Goal: Task Accomplishment & Management: Manage account settings

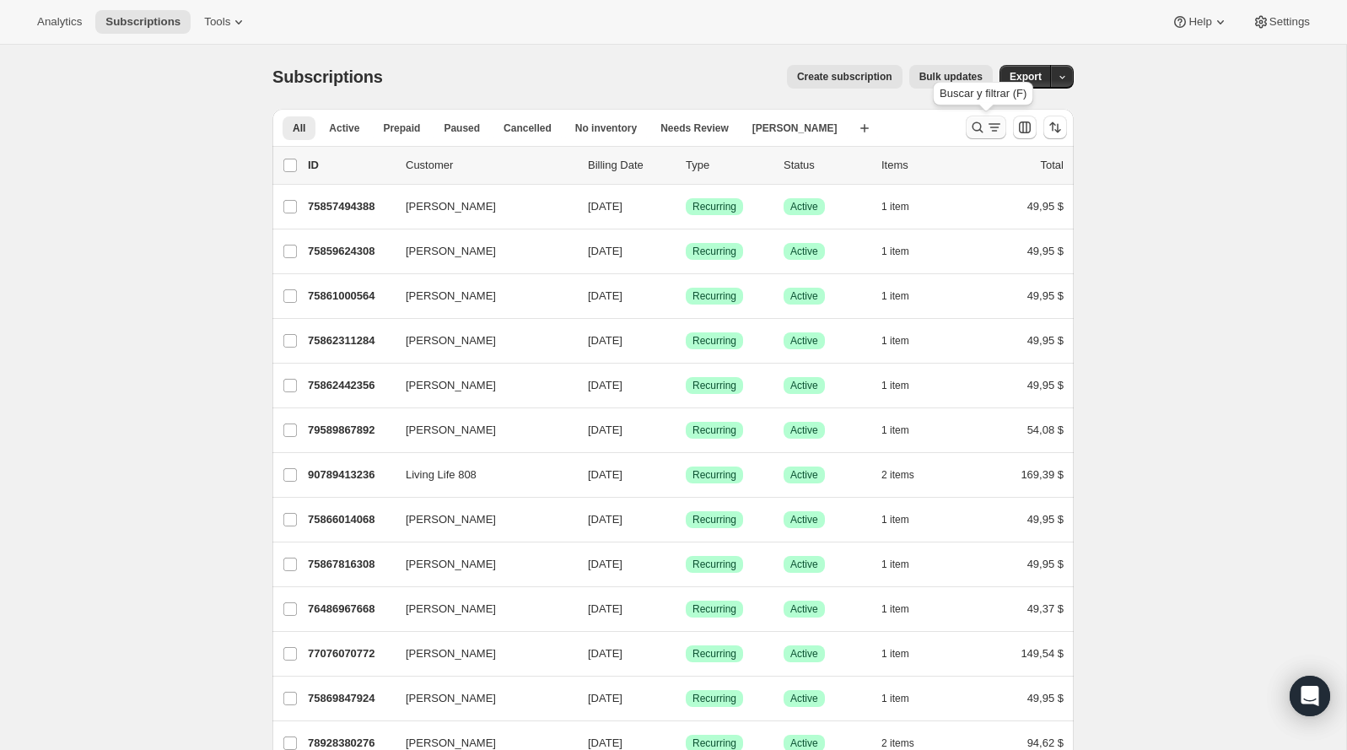
click at [974, 121] on icon "Buscar y filtrar resultados" at bounding box center [977, 127] width 17 height 17
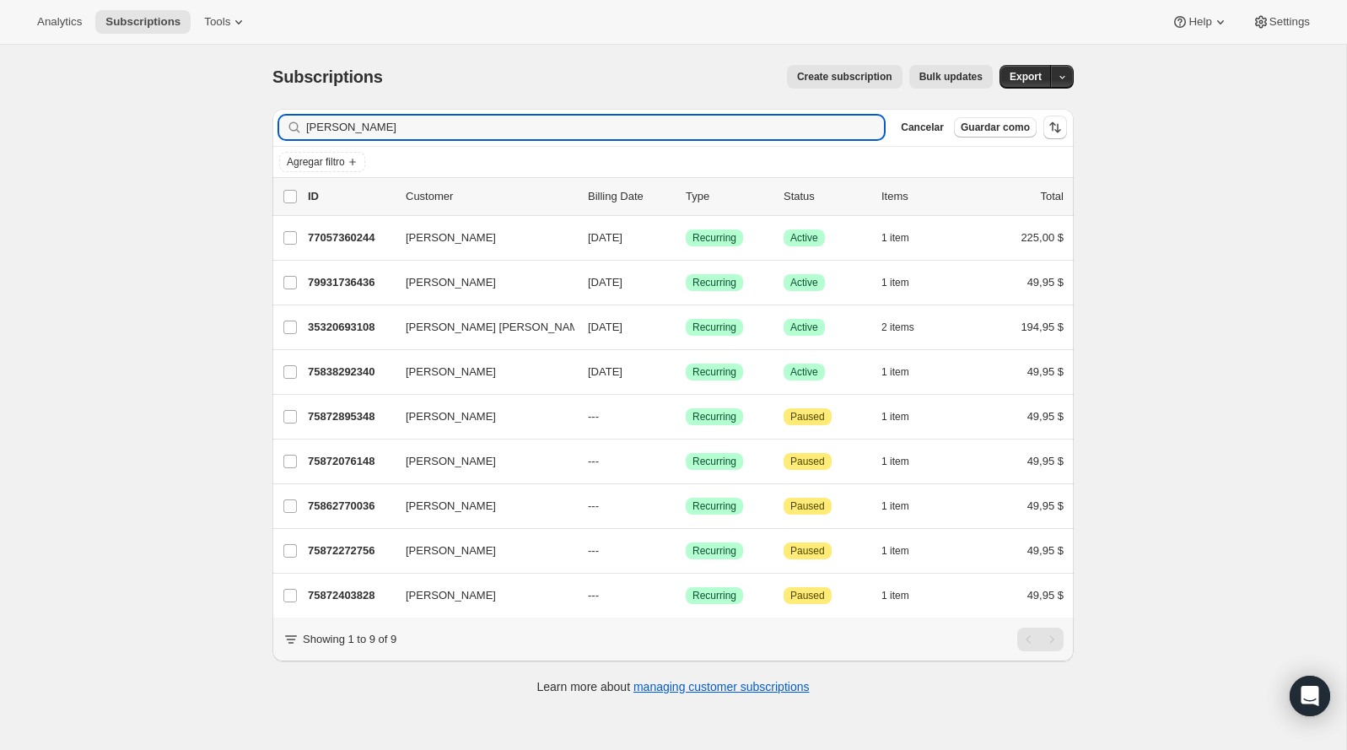
type input "bryan"
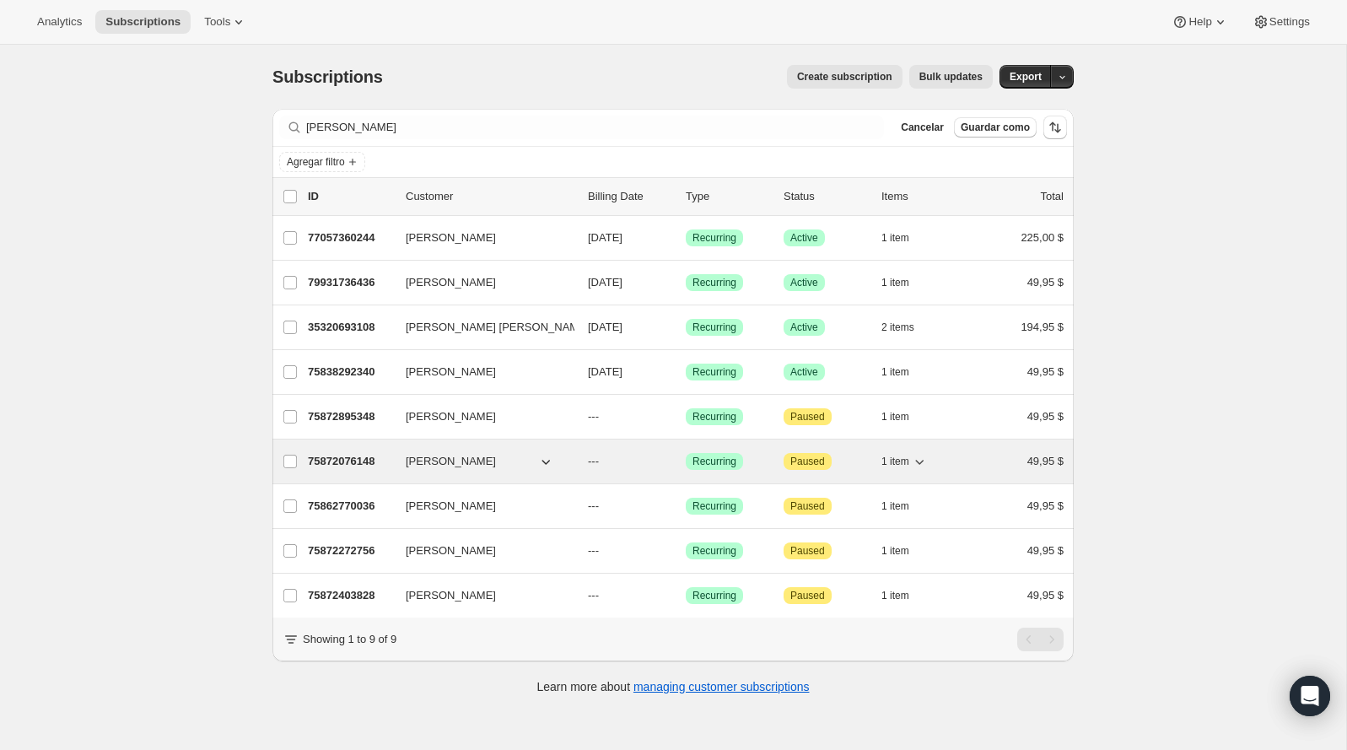
click at [362, 458] on p "75872076148" at bounding box center [350, 461] width 84 height 17
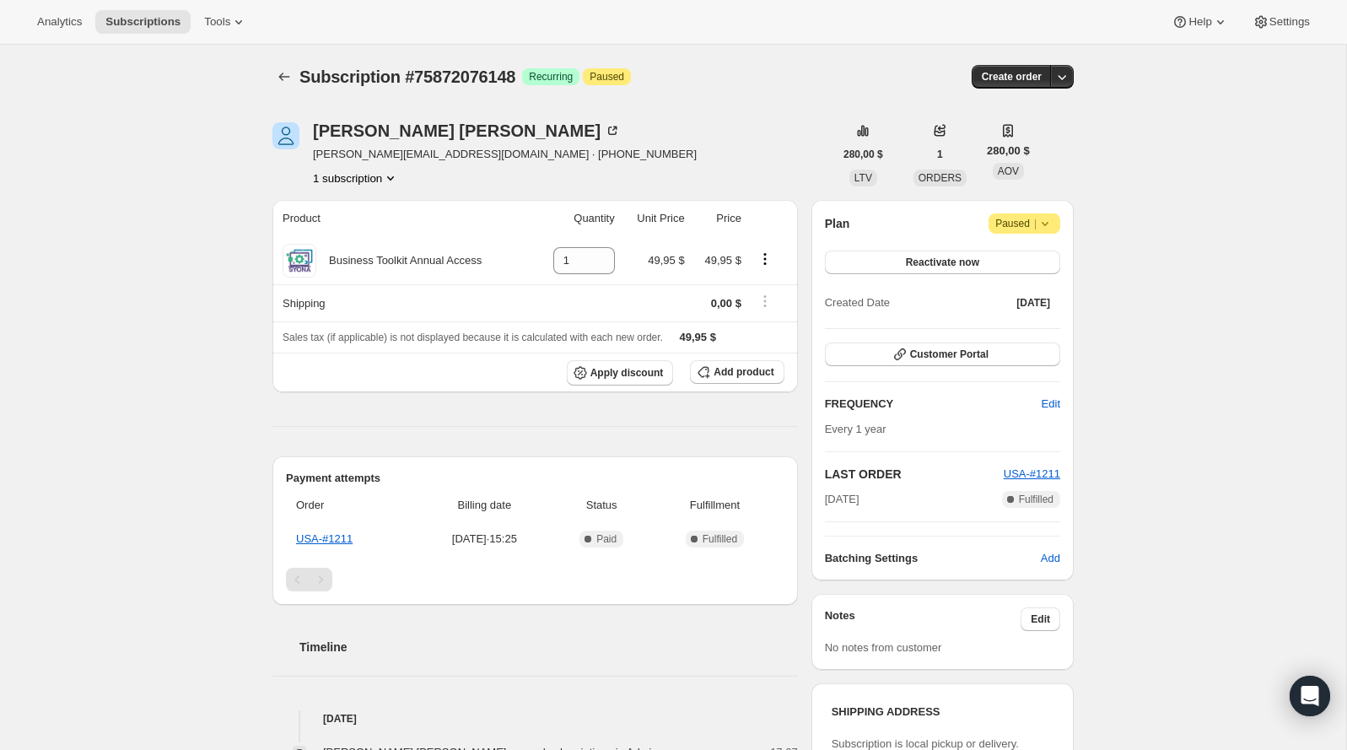
click at [1035, 219] on span "|" at bounding box center [1035, 223] width 3 height 13
click at [1006, 265] on button "Cancel subscription" at bounding box center [1019, 256] width 105 height 27
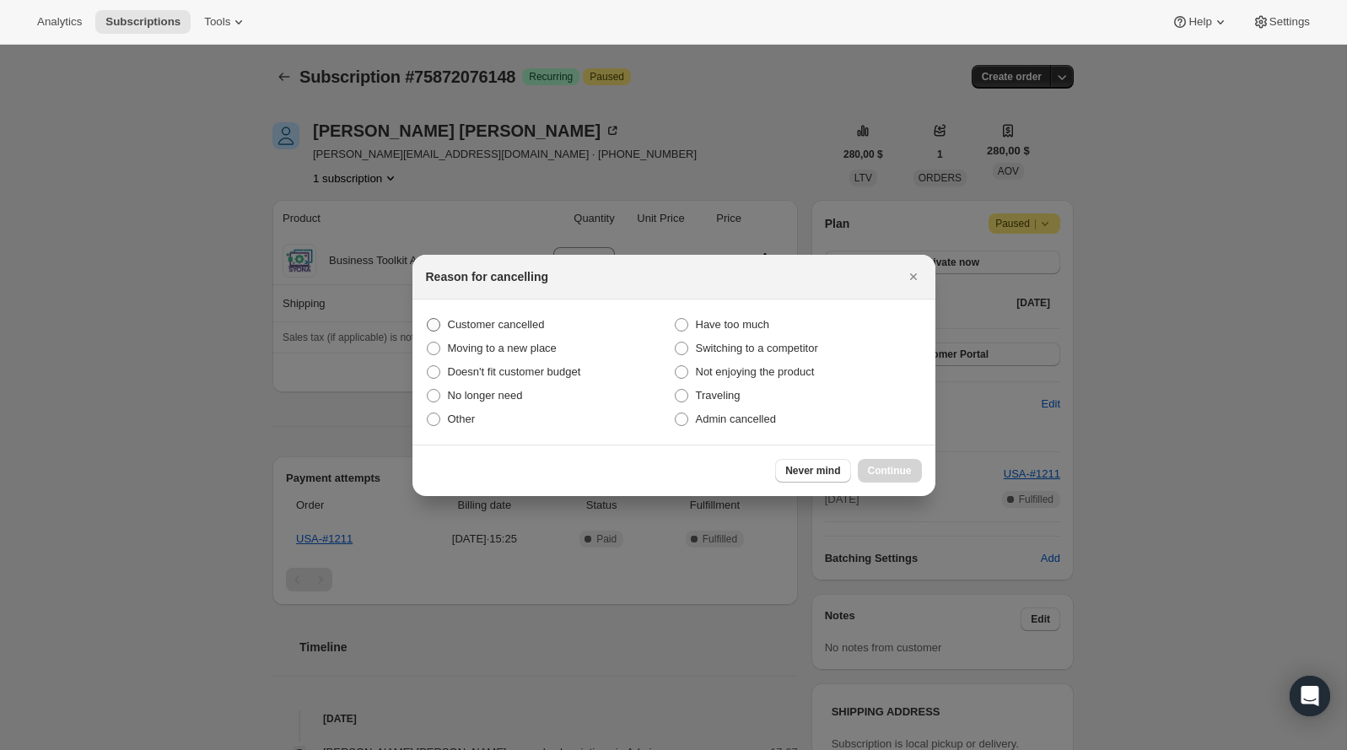
click at [539, 318] on span "Customer cancelled" at bounding box center [496, 324] width 97 height 13
click at [428, 318] on input "Customer cancelled" at bounding box center [427, 318] width 1 height 1
radio input "true"
click at [900, 451] on div "Never mind Continue" at bounding box center [674, 470] width 523 height 51
click at [903, 478] on button "Continue" at bounding box center [890, 471] width 64 height 24
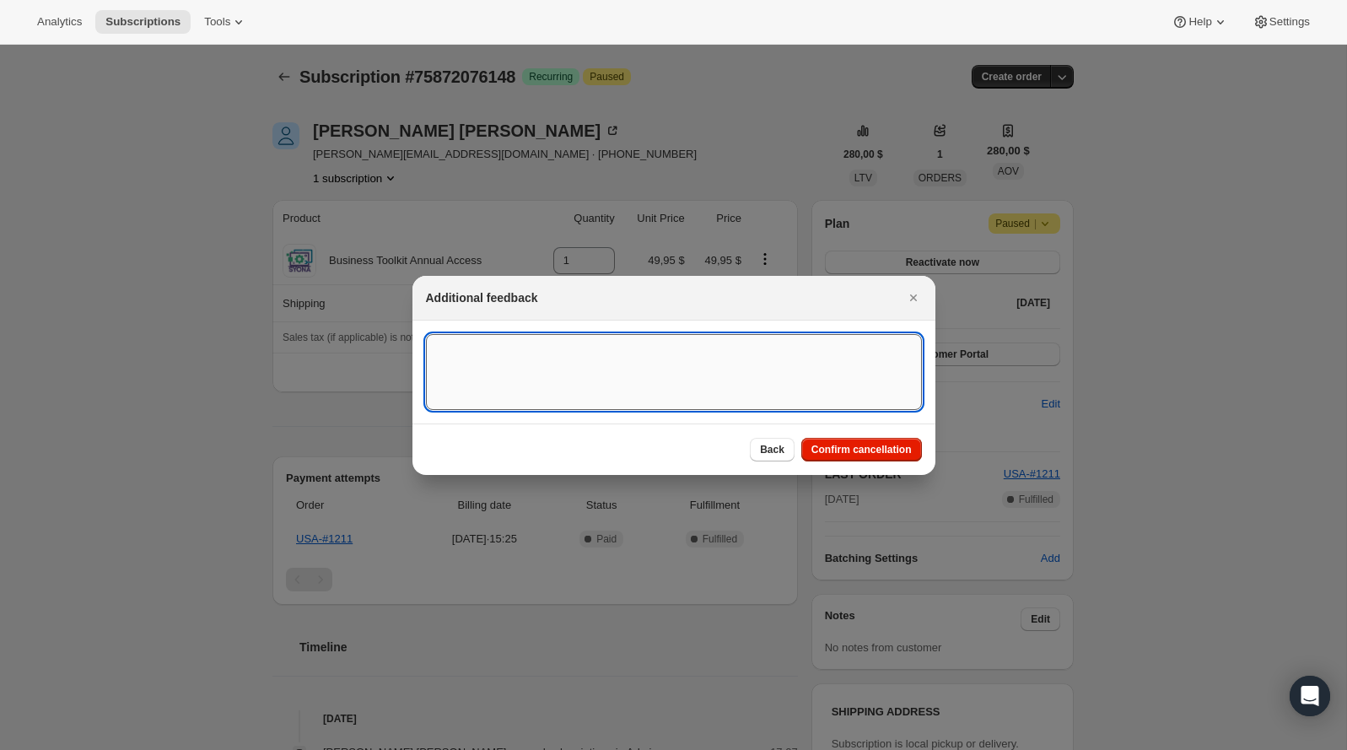
click at [821, 393] on textarea ":rbu:" at bounding box center [674, 372] width 496 height 76
type textarea "customer canceled BA agreement"
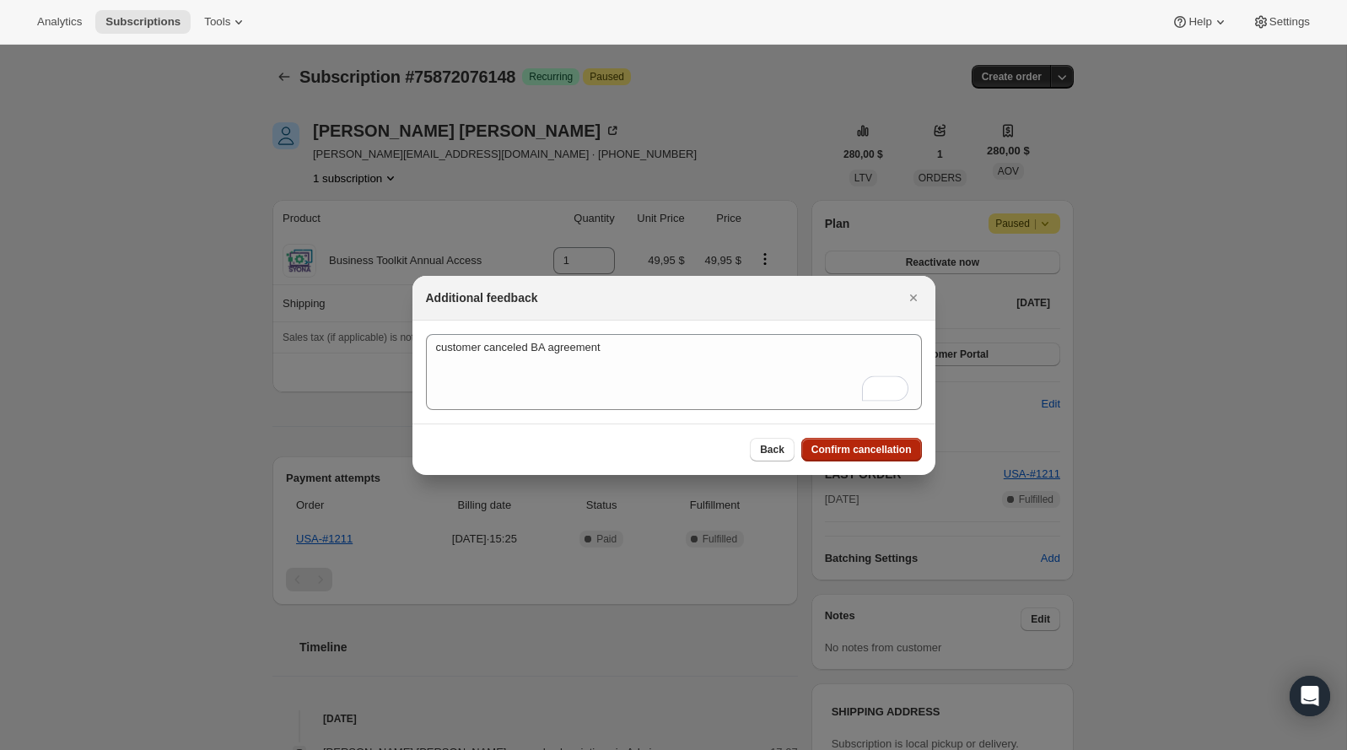
click at [850, 452] on span "Confirm cancellation" at bounding box center [862, 449] width 100 height 13
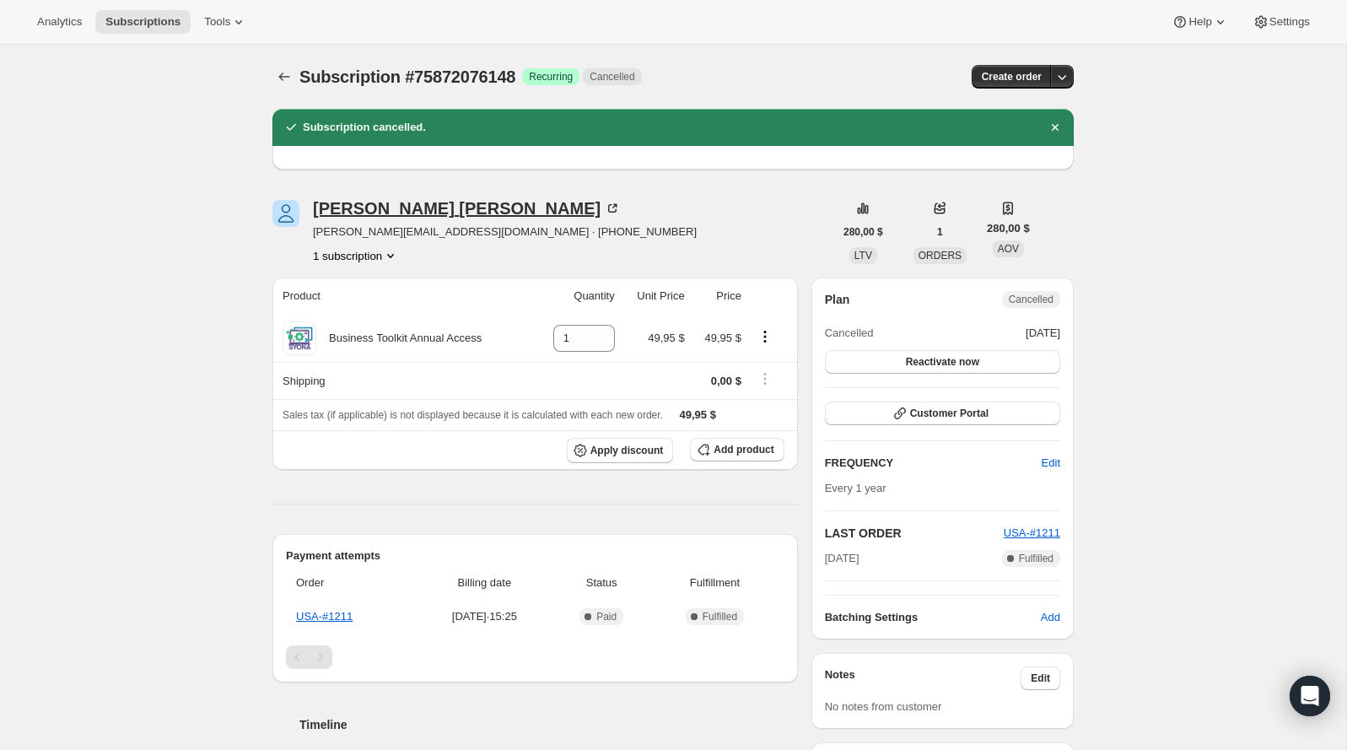
click at [367, 200] on div "Debbi Bryan" at bounding box center [467, 208] width 308 height 17
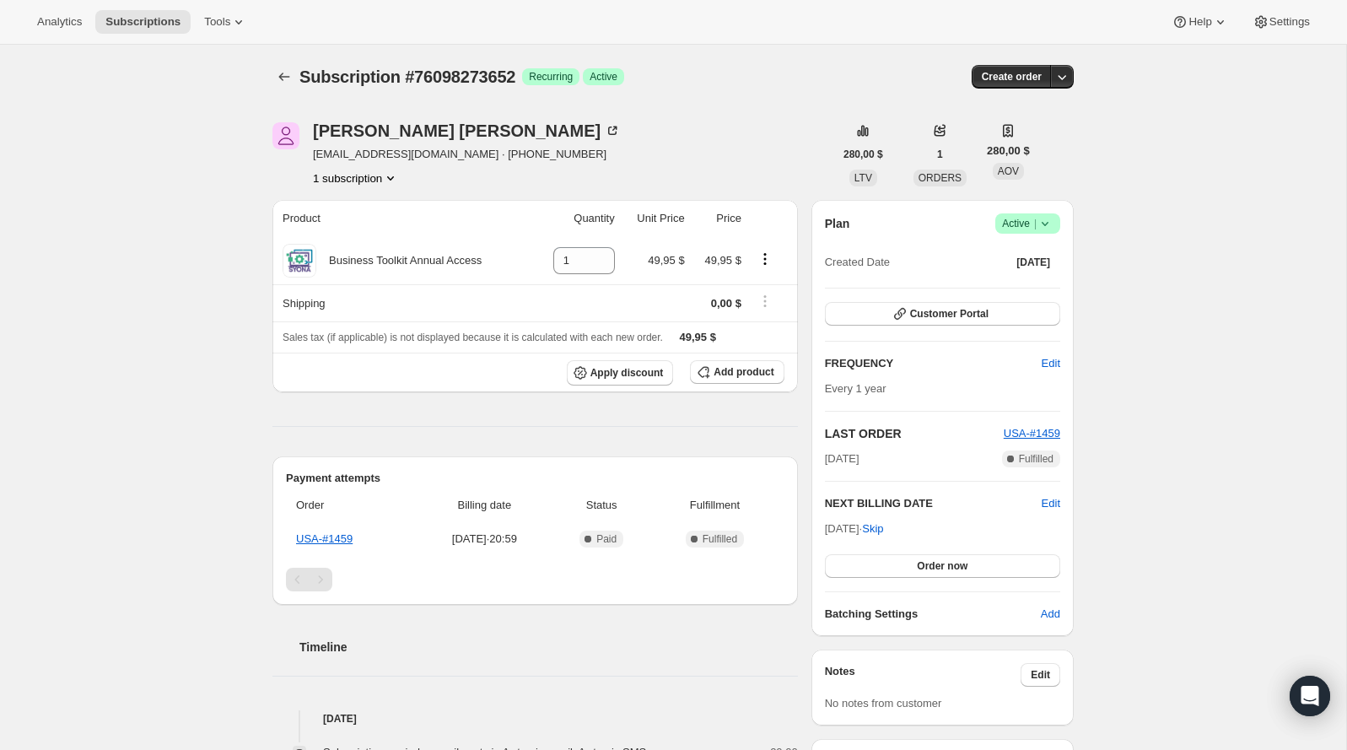
click at [493, 67] on span "Subscription #76098273652" at bounding box center [407, 76] width 216 height 19
copy span "76098273652"
click at [1043, 217] on icon at bounding box center [1045, 223] width 17 height 17
click at [1021, 259] on span "Pause subscription" at bounding box center [1020, 256] width 93 height 13
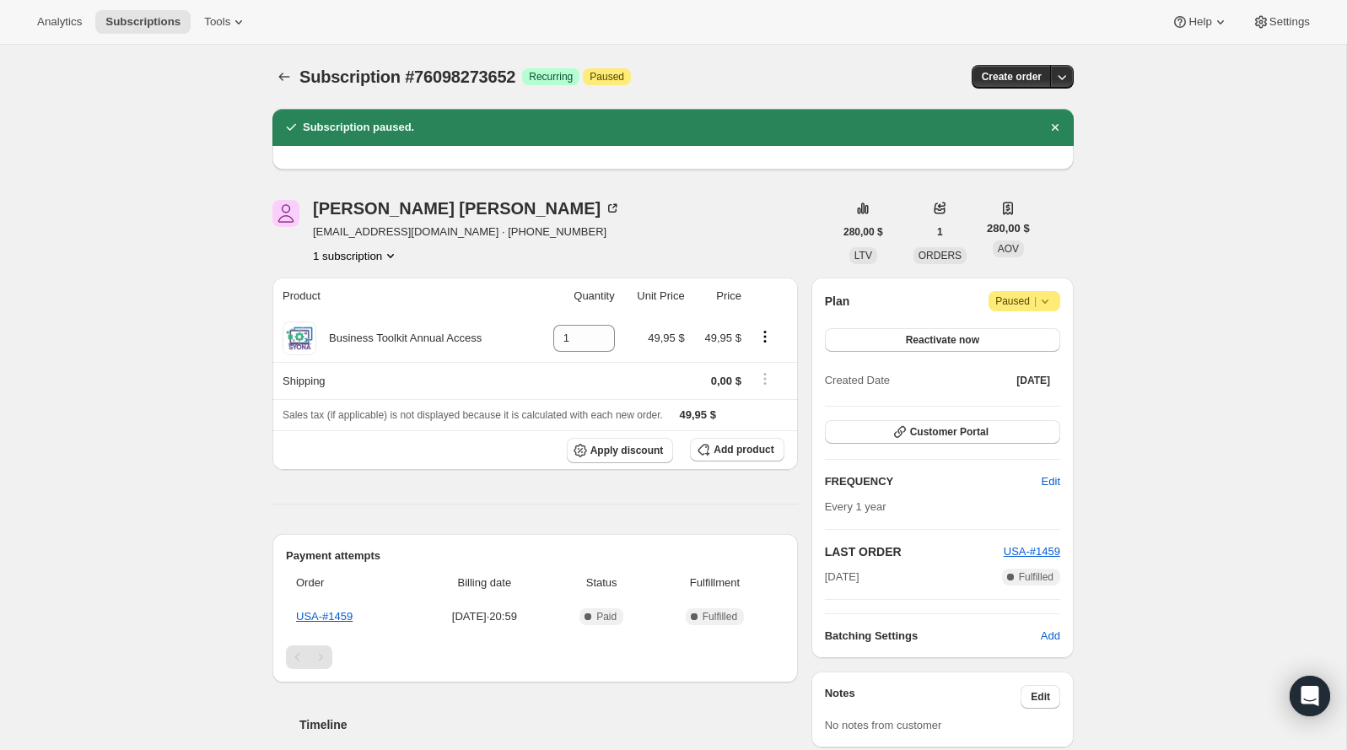
click at [1042, 300] on icon at bounding box center [1045, 301] width 17 height 17
click at [1037, 328] on span "Cancel subscription" at bounding box center [1019, 333] width 95 height 13
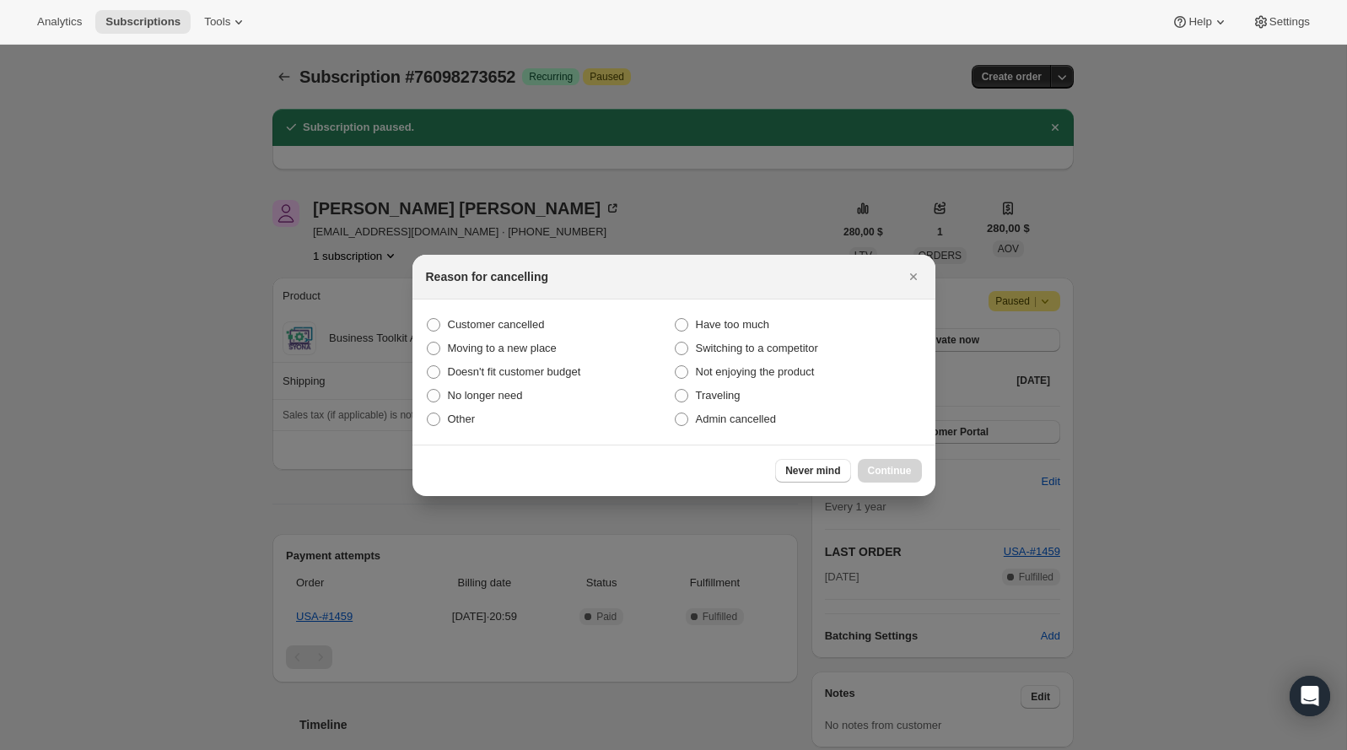
click at [546, 309] on section "Customer cancelled Have too much Moving to a new place Switching to a competito…" at bounding box center [674, 371] width 523 height 145
click at [545, 325] on span "Customer cancelled" at bounding box center [496, 324] width 97 height 13
click at [428, 319] on input "Customer cancelled" at bounding box center [427, 318] width 1 height 1
radio input "true"
click at [892, 464] on span "Continue" at bounding box center [890, 470] width 44 height 13
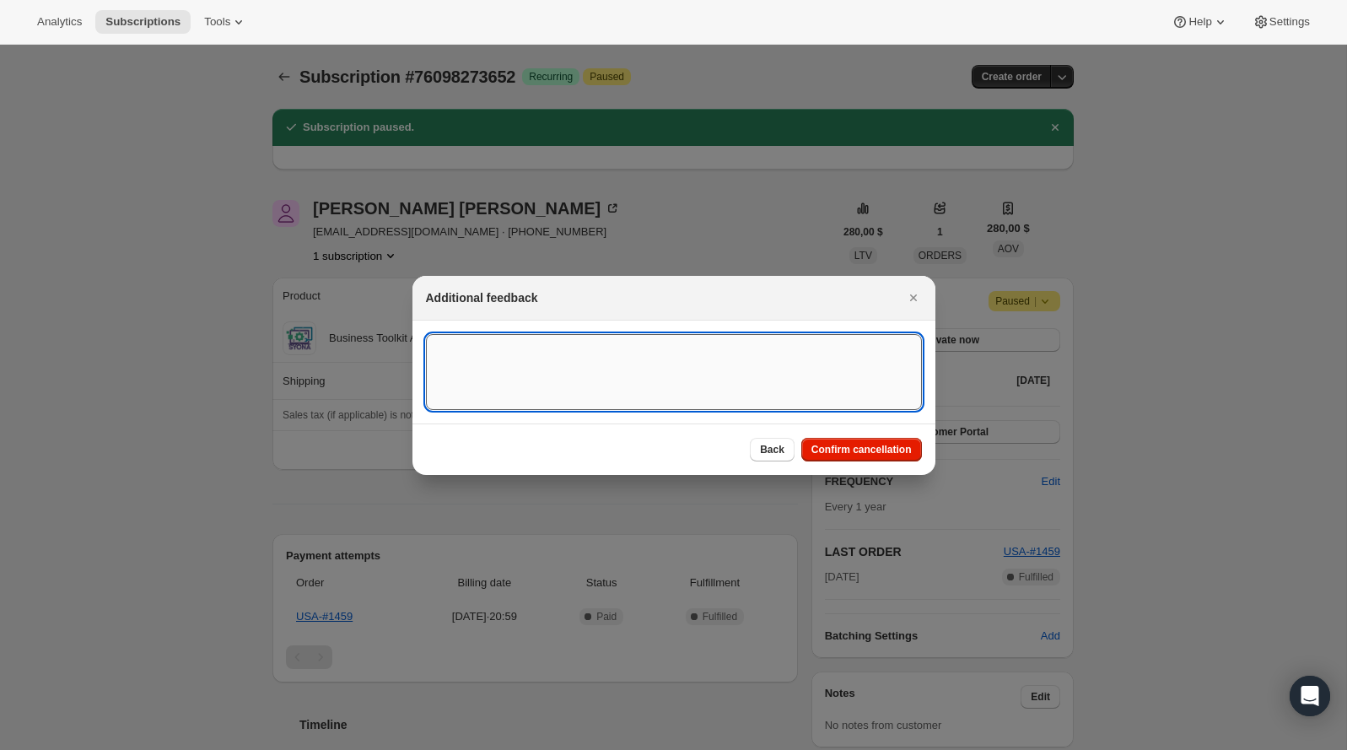
click at [734, 341] on textarea ":rds:" at bounding box center [674, 372] width 496 height 76
type textarea "Customer canceled BA agreement"
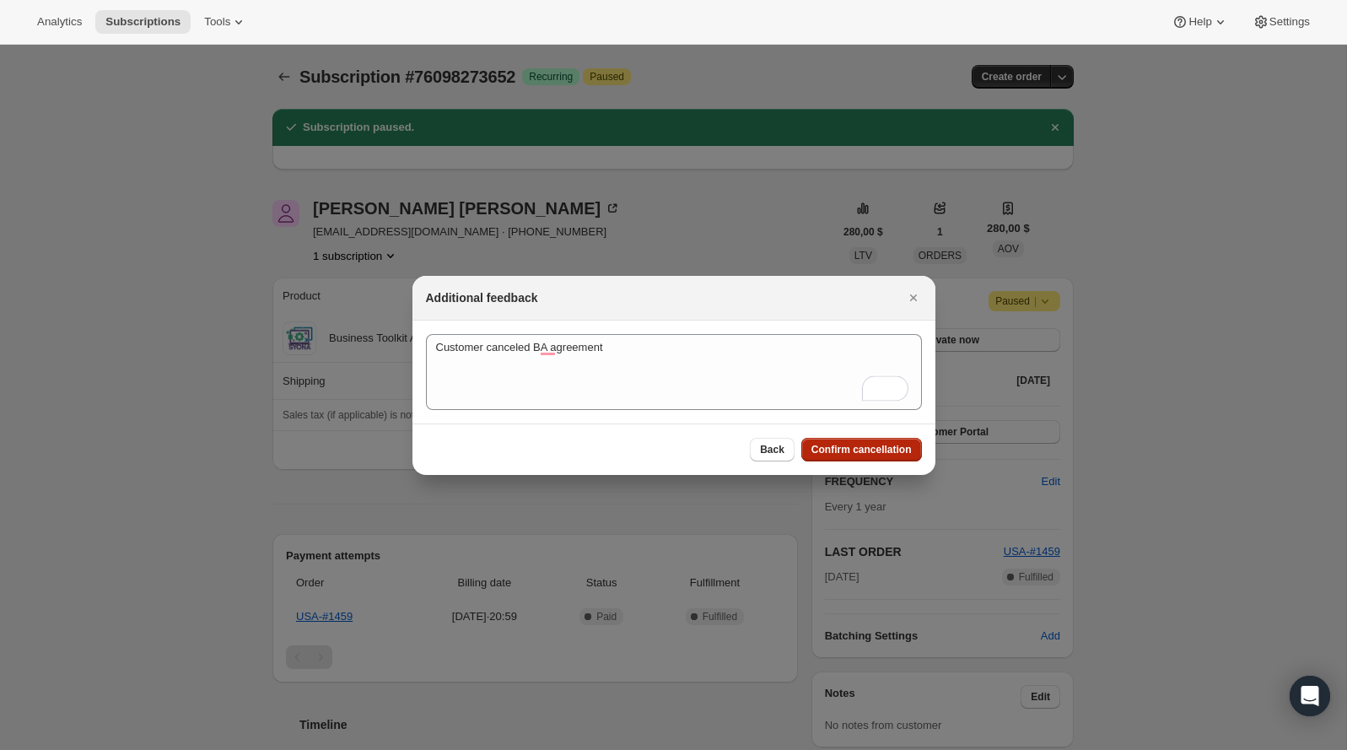
click at [874, 443] on span "Confirm cancellation" at bounding box center [862, 449] width 100 height 13
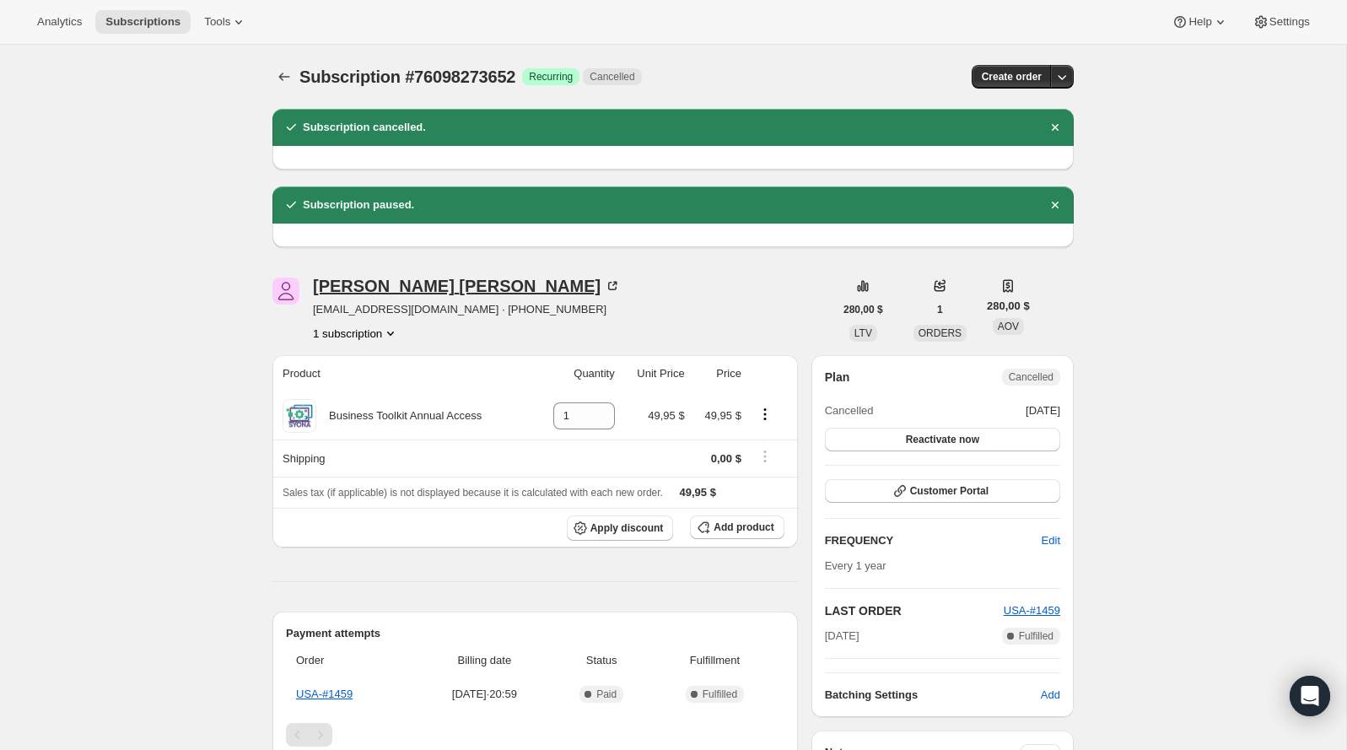
click at [375, 293] on div "Ashley Brackett" at bounding box center [467, 286] width 308 height 17
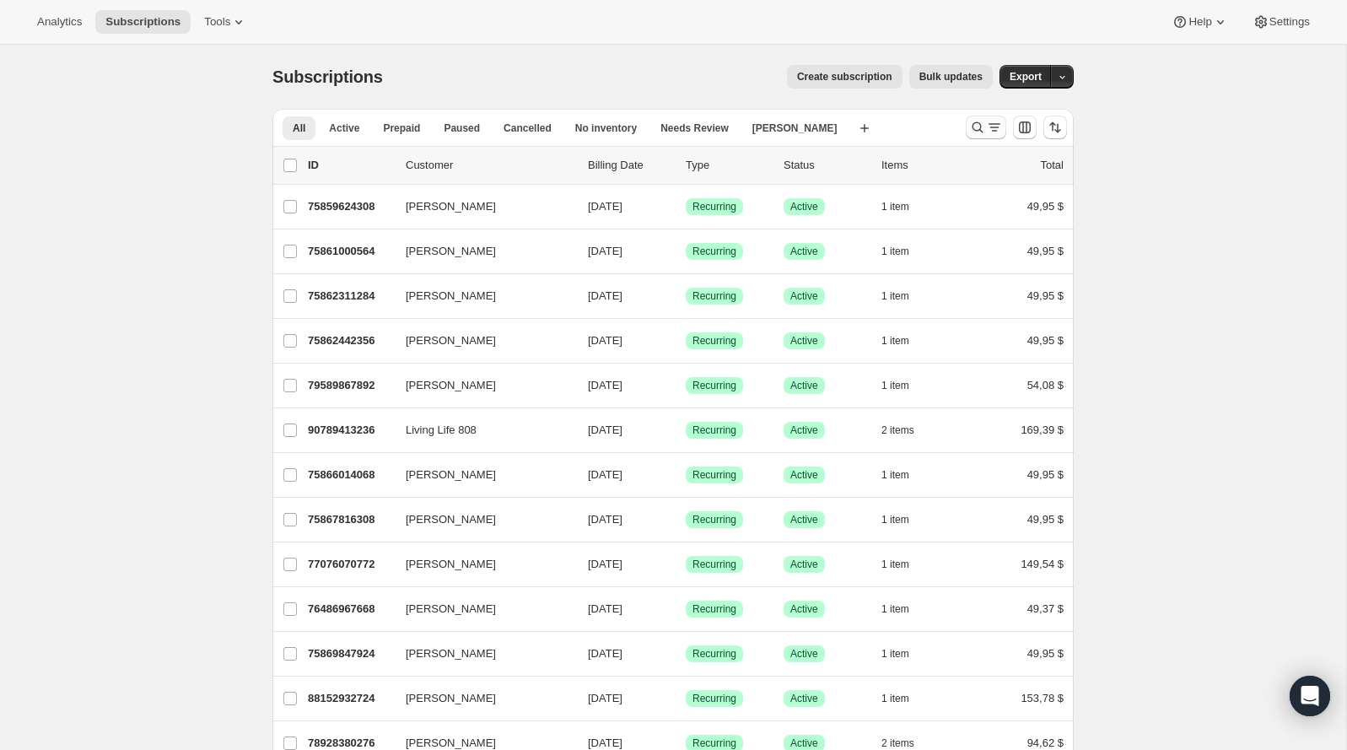
click at [978, 119] on icon "Buscar y filtrar resultados" at bounding box center [977, 127] width 17 height 17
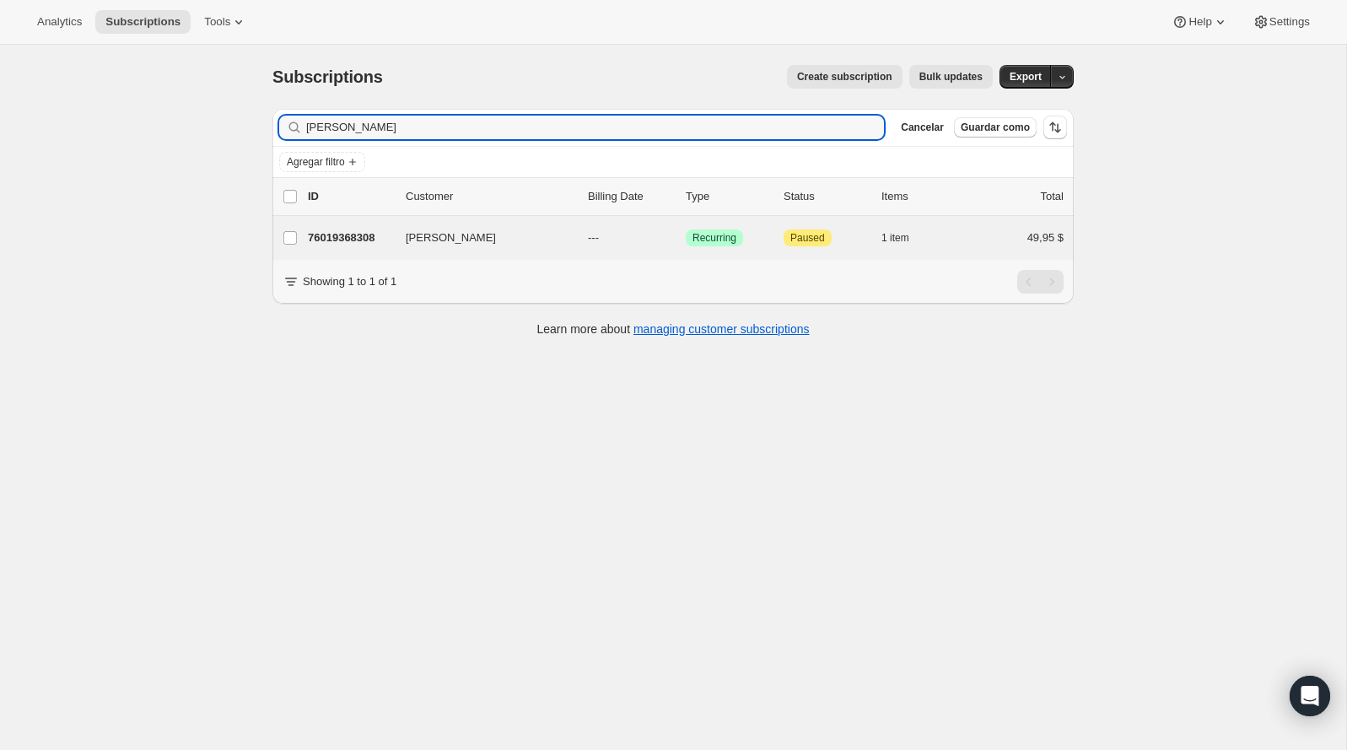
type input "salgado"
click at [373, 252] on div "Nelson Salgado 76019368308 Nelson Salgado --- Logrado Recurring Atención Paused…" at bounding box center [672, 238] width 801 height 44
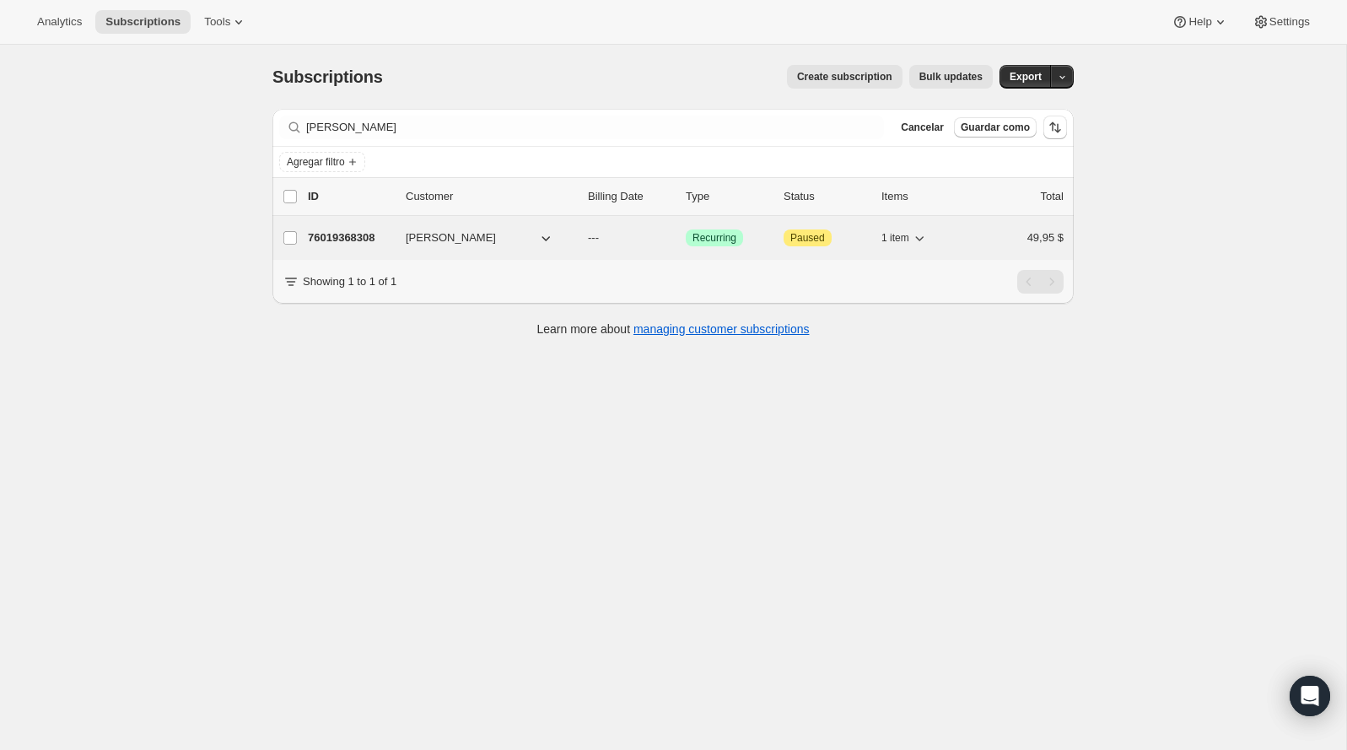
click at [373, 235] on p "76019368308" at bounding box center [350, 237] width 84 height 17
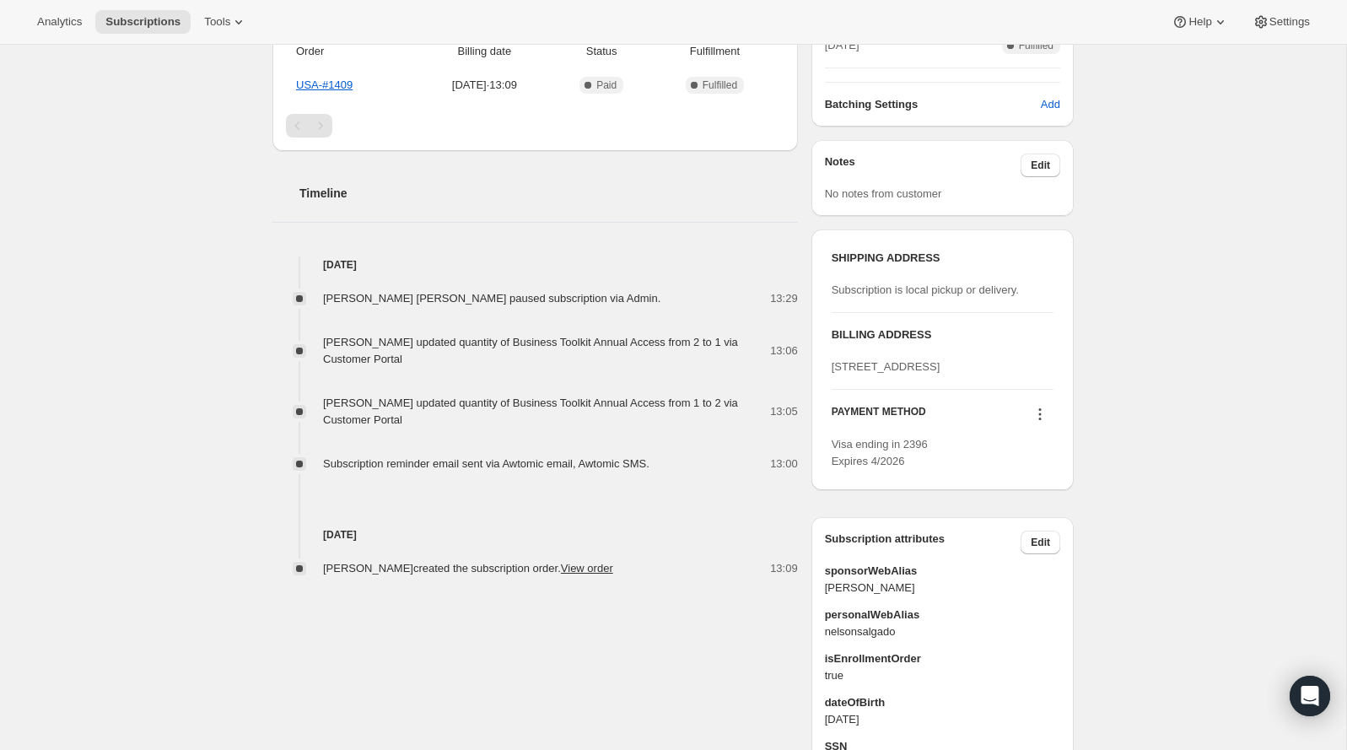
scroll to position [452, 0]
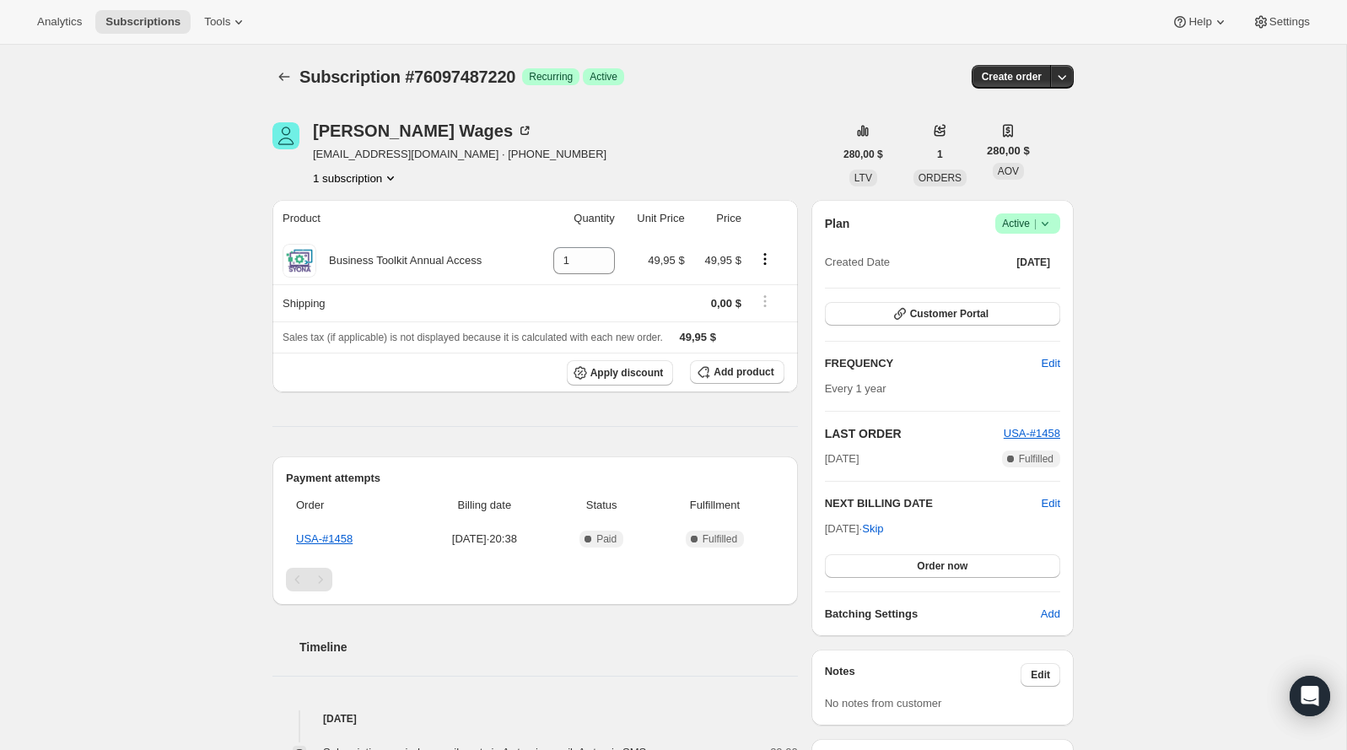
click at [488, 85] on span "Subscription #76097487220" at bounding box center [407, 76] width 216 height 19
copy span "76097487220"
click at [1051, 224] on icon at bounding box center [1045, 223] width 17 height 17
click at [1041, 250] on span "Pause subscription" at bounding box center [1020, 256] width 93 height 13
